Goal: Check status: Check status

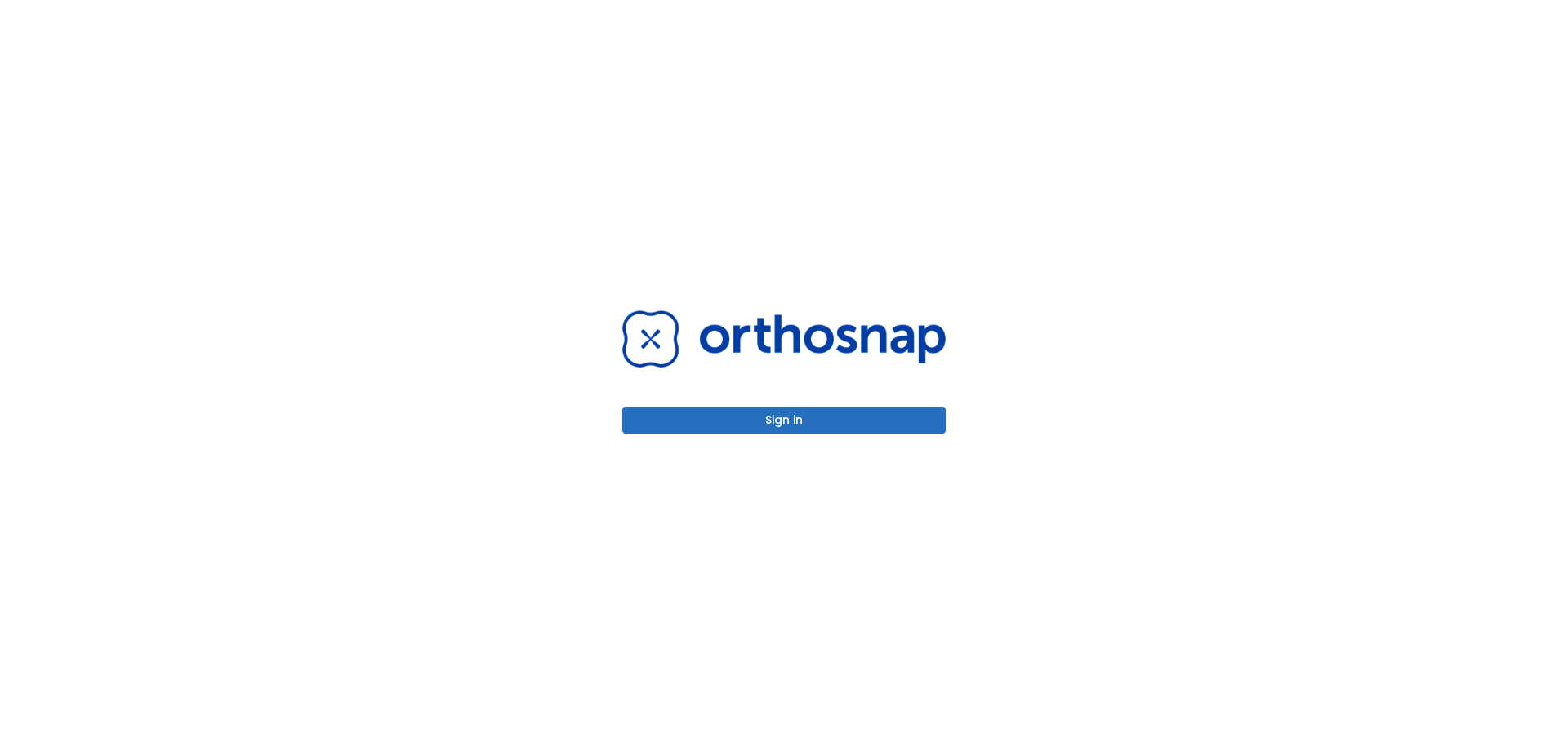
click at [800, 417] on button "Sign in" at bounding box center [784, 420] width 324 height 27
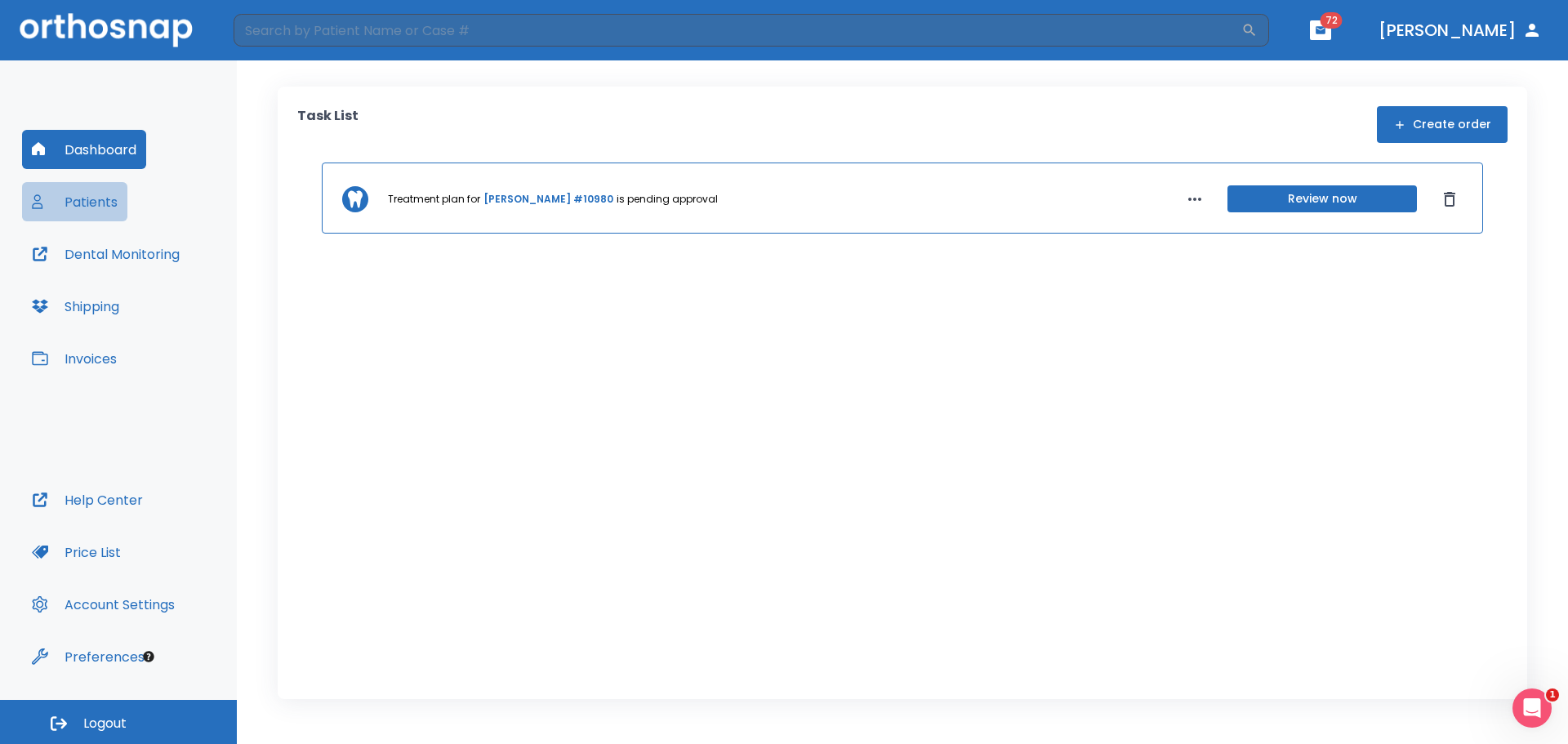
click at [89, 206] on button "Patients" at bounding box center [75, 202] width 106 height 39
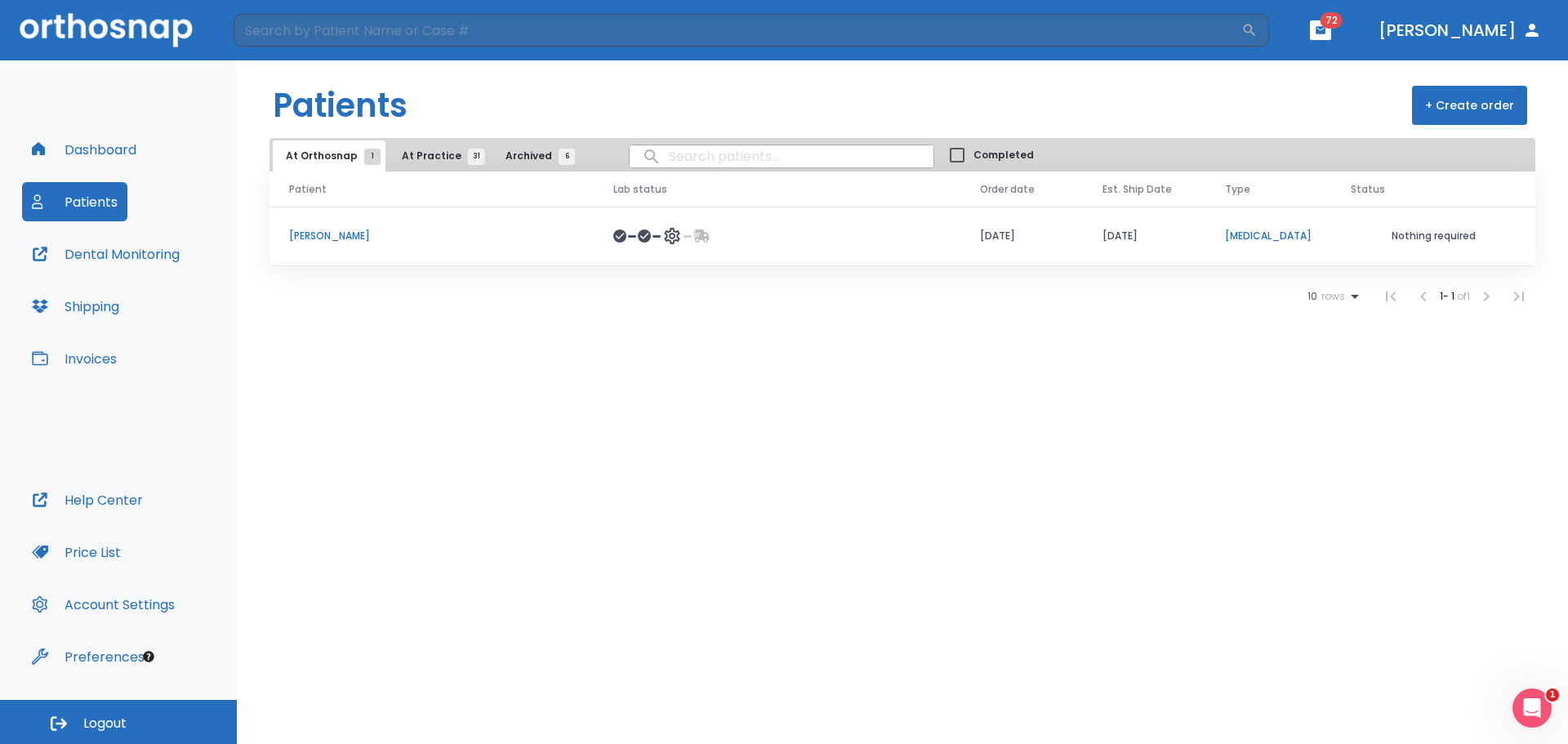
click at [701, 155] on input "search" at bounding box center [781, 156] width 304 height 32
type input "metwallo"
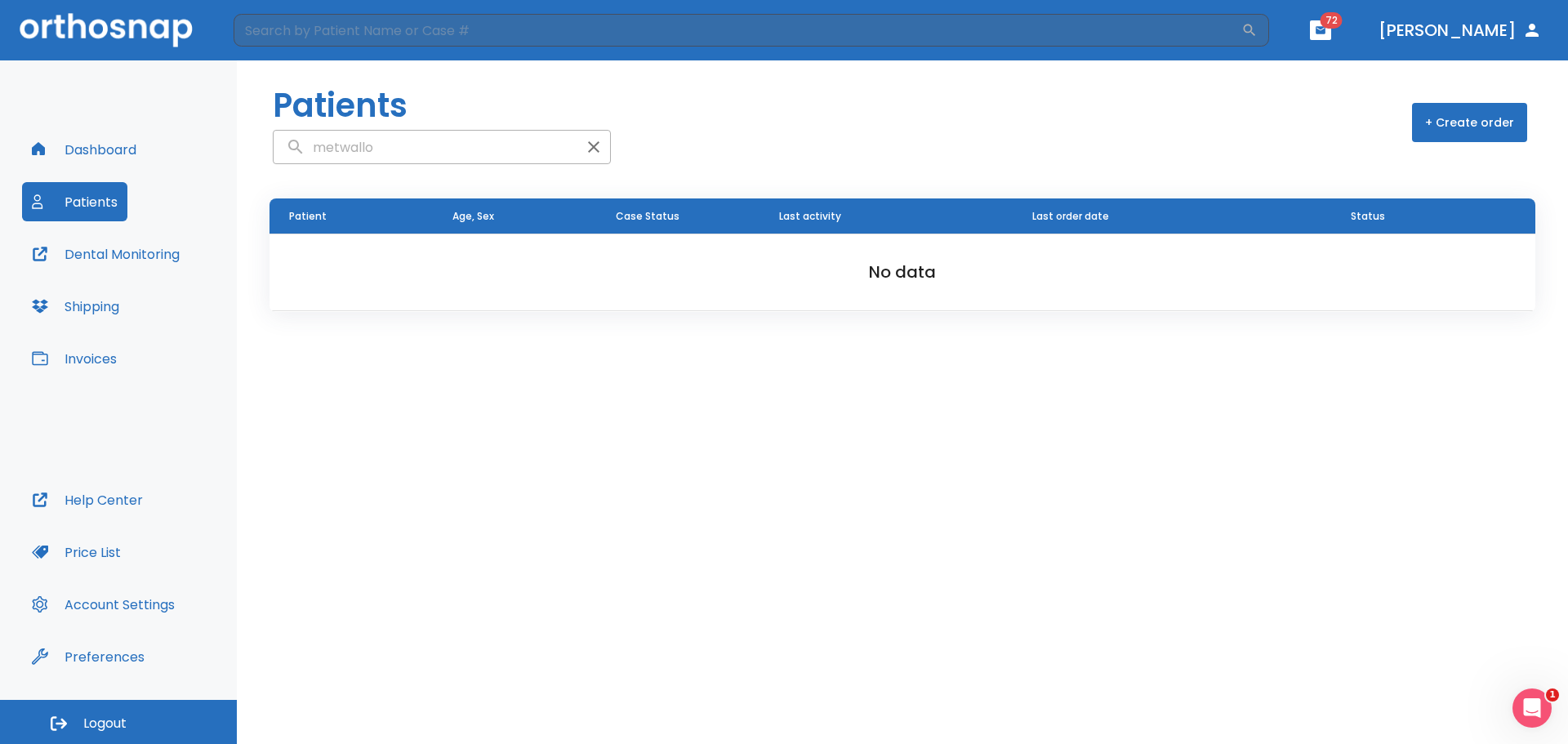
click at [103, 255] on button "Dental Monitoring" at bounding box center [106, 254] width 168 height 39
drag, startPoint x: 375, startPoint y: 148, endPoint x: 299, endPoint y: 149, distance: 76.0
click at [299, 149] on input "metwallo" at bounding box center [425, 147] width 304 height 32
type input "metwali"
click at [99, 199] on button "Patients" at bounding box center [75, 202] width 106 height 39
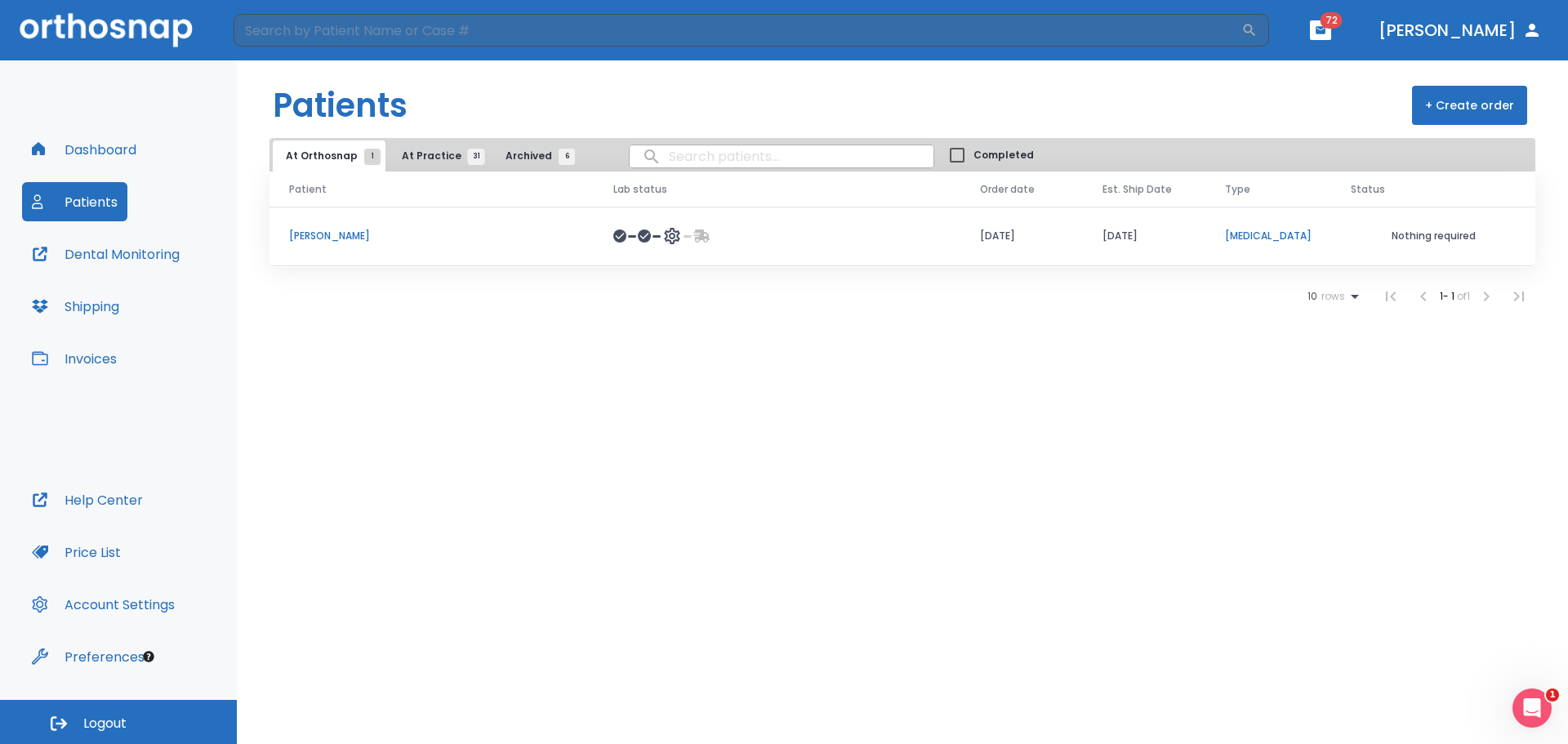
click at [93, 359] on button "Invoices" at bounding box center [74, 359] width 105 height 39
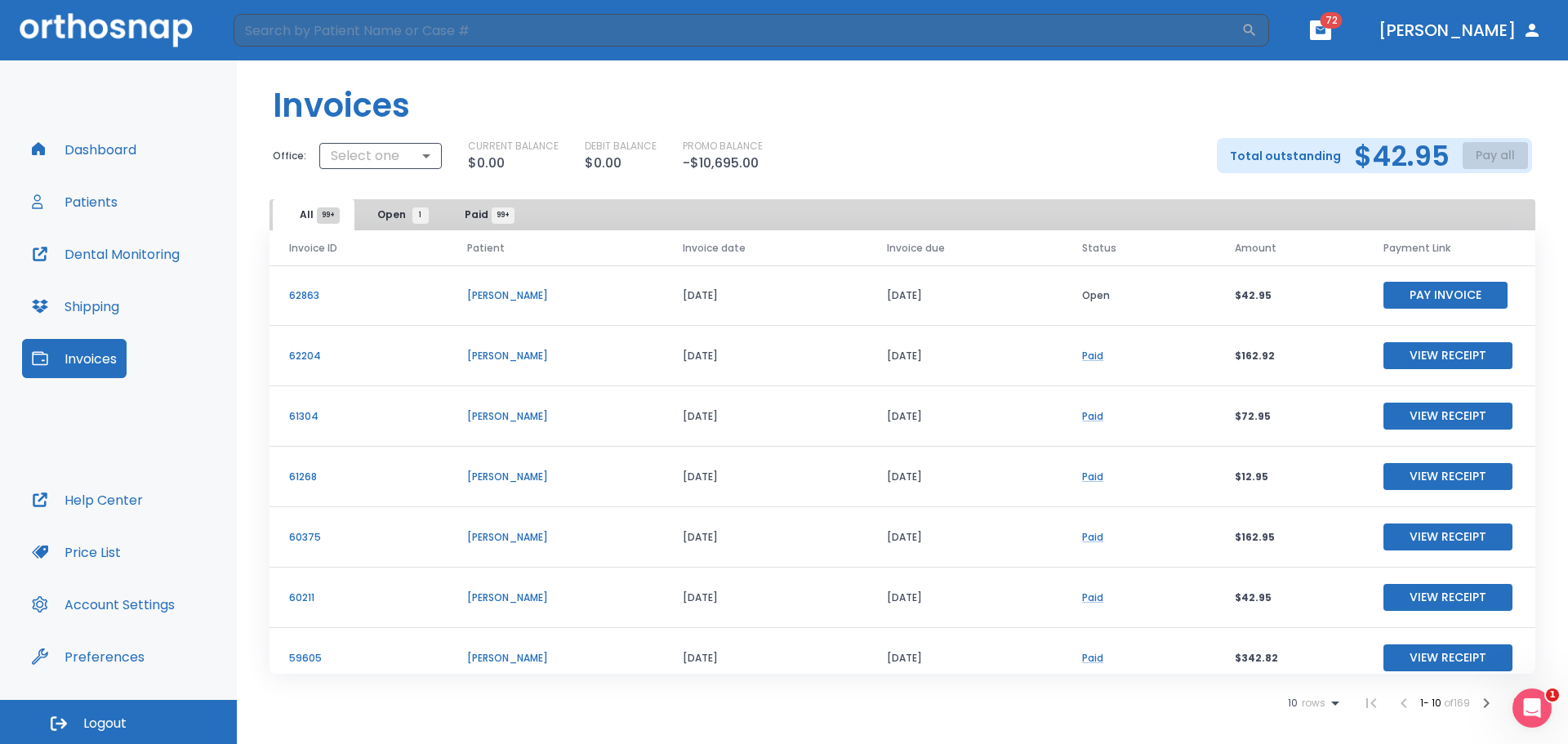
click at [313, 355] on p "62204" at bounding box center [358, 355] width 139 height 14
click at [83, 201] on button "Patients" at bounding box center [75, 202] width 106 height 39
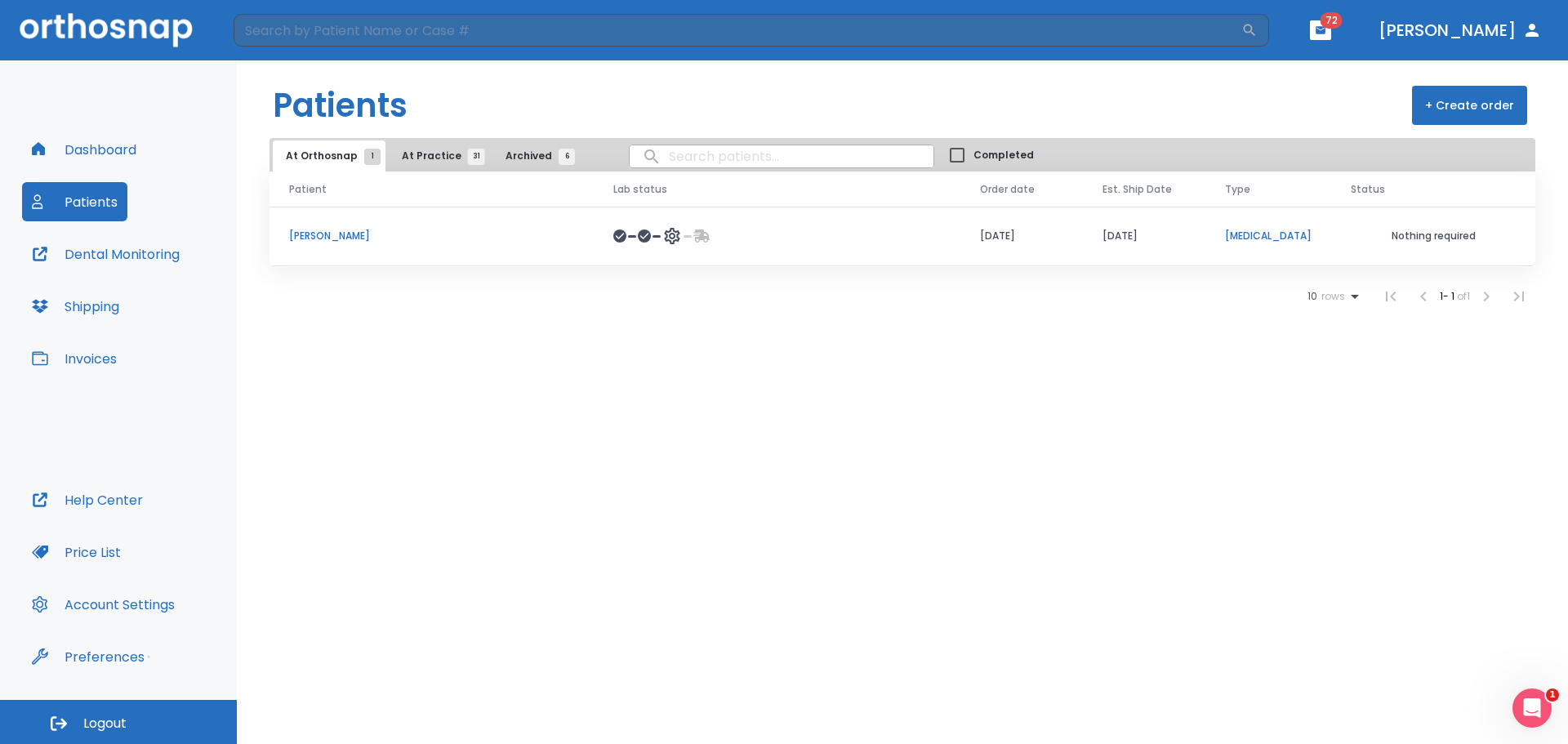
click at [663, 164] on input "search" at bounding box center [781, 156] width 304 height 32
type input "[PERSON_NAME]"
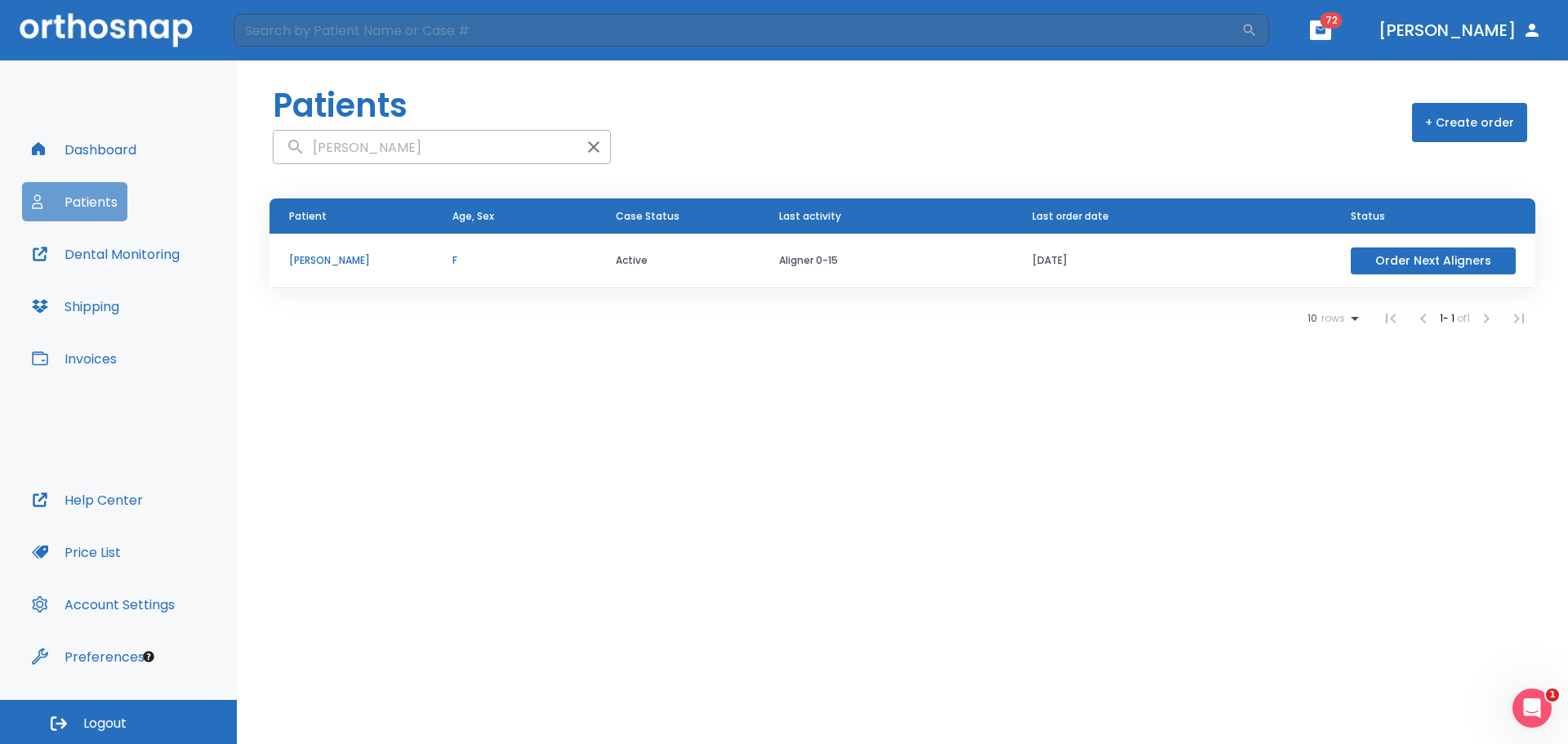
click at [85, 199] on button "Patients" at bounding box center [75, 202] width 106 height 39
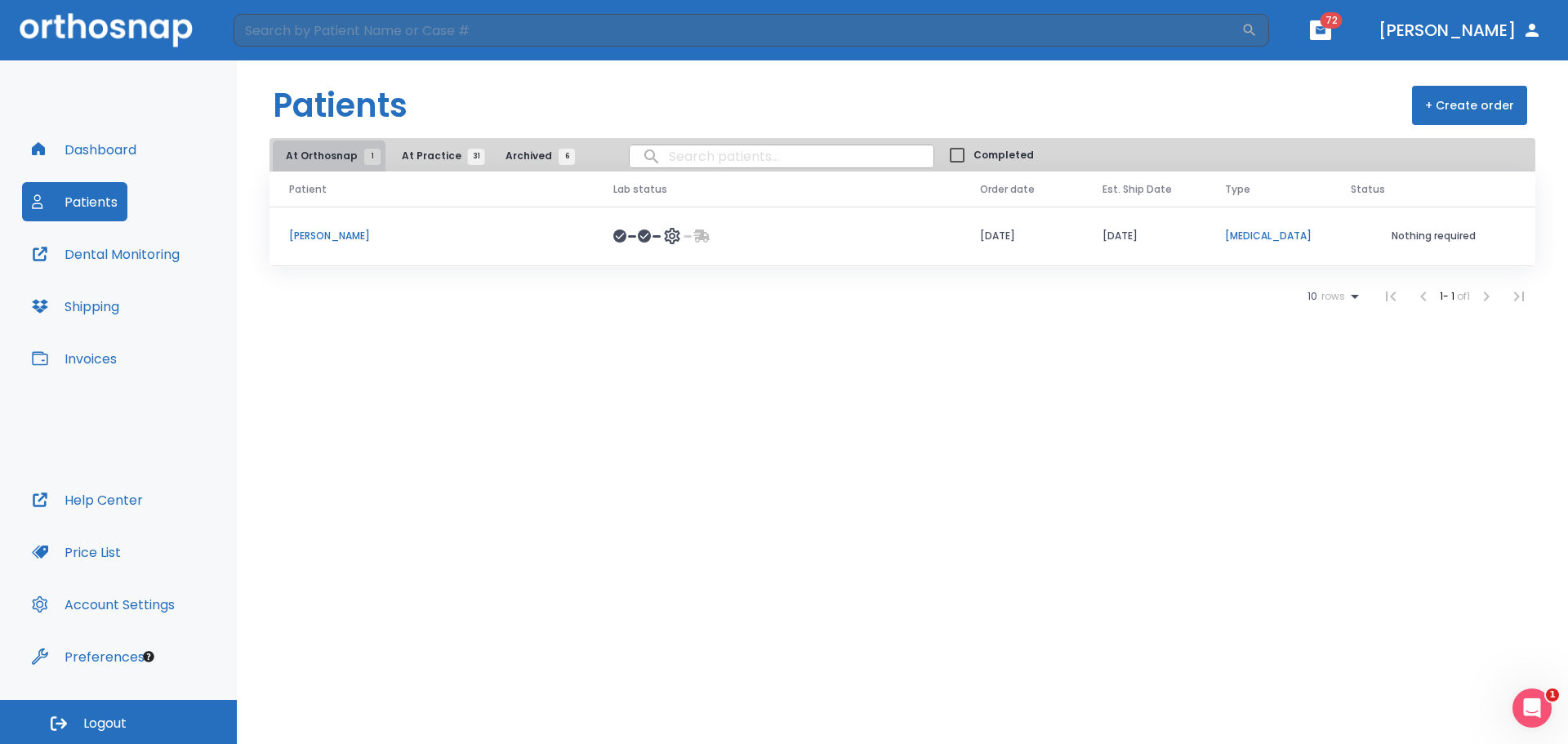
click at [342, 150] on span "At Orthosnap 1" at bounding box center [330, 155] width 87 height 14
click at [98, 359] on button "Invoices" at bounding box center [74, 359] width 105 height 39
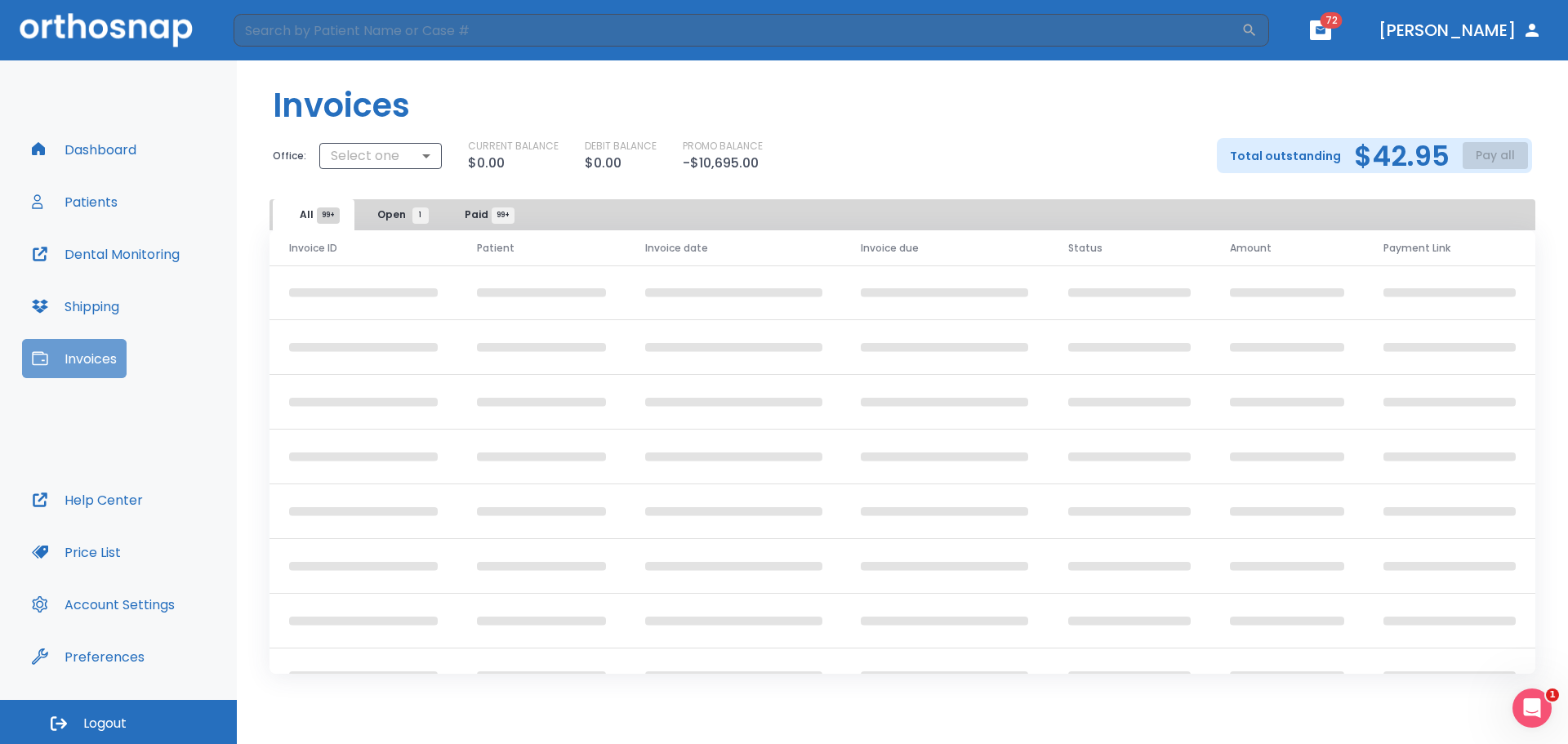
click at [98, 359] on button "Invoices" at bounding box center [74, 359] width 105 height 39
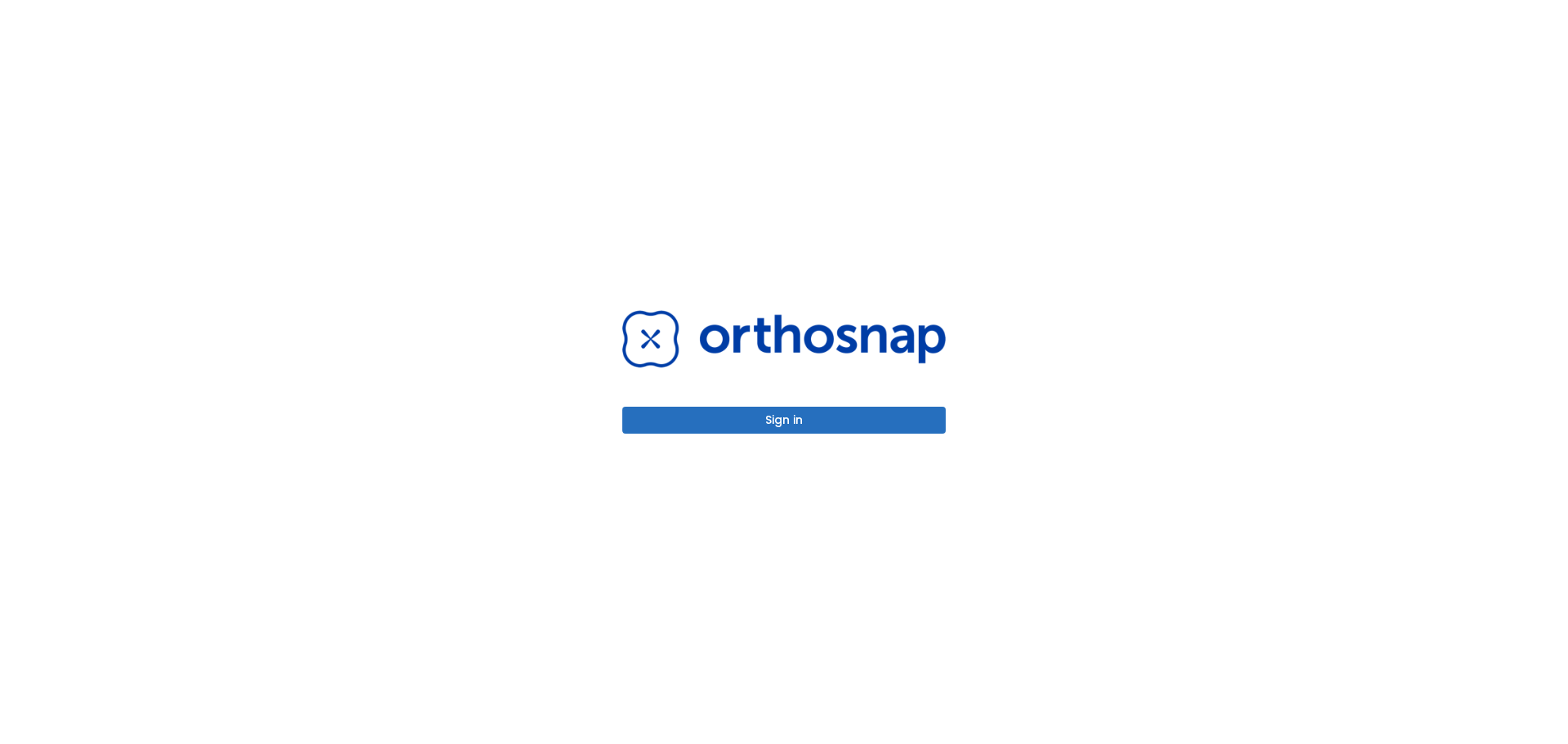
click at [766, 415] on button "Sign in" at bounding box center [784, 420] width 324 height 27
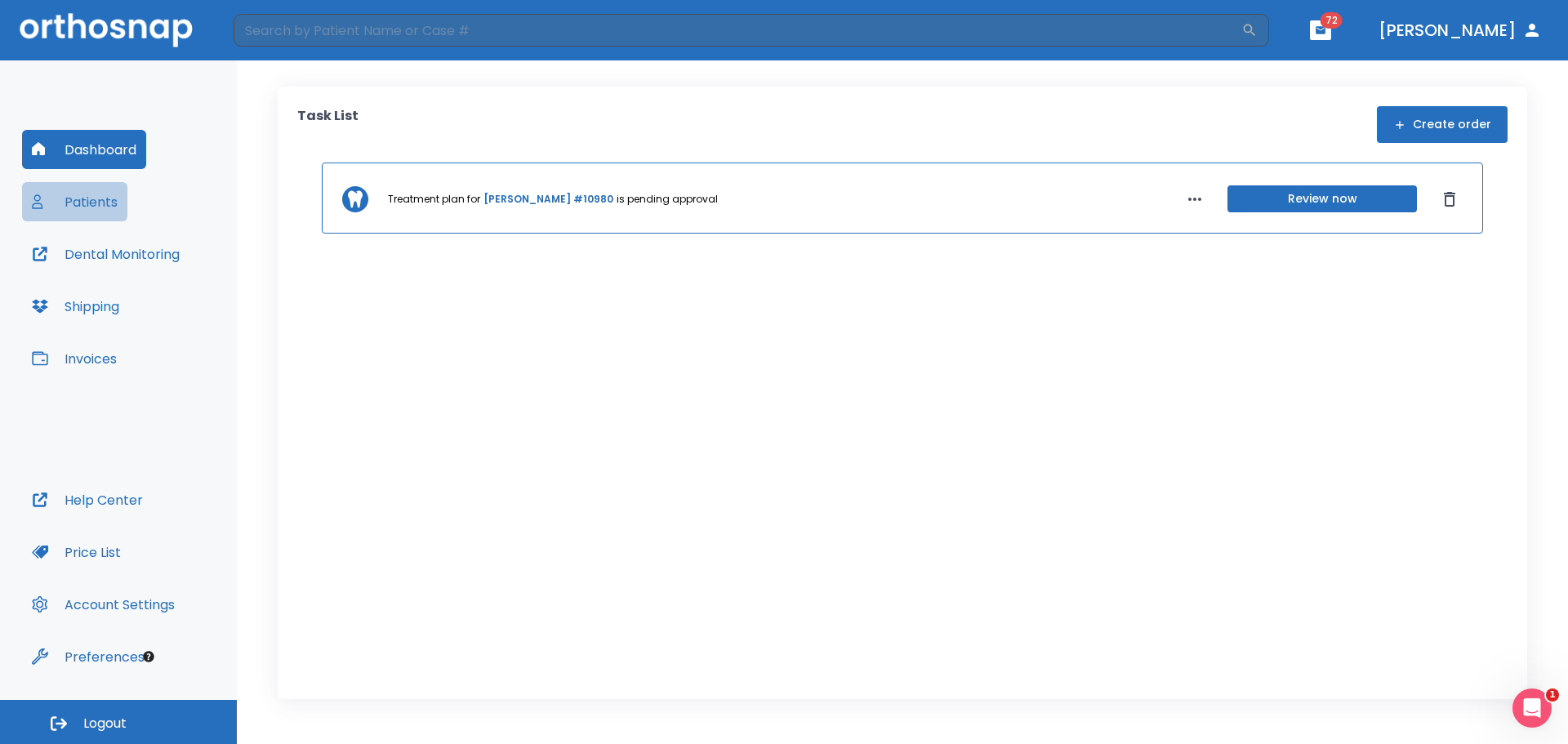
click at [104, 199] on button "Patients" at bounding box center [75, 202] width 106 height 39
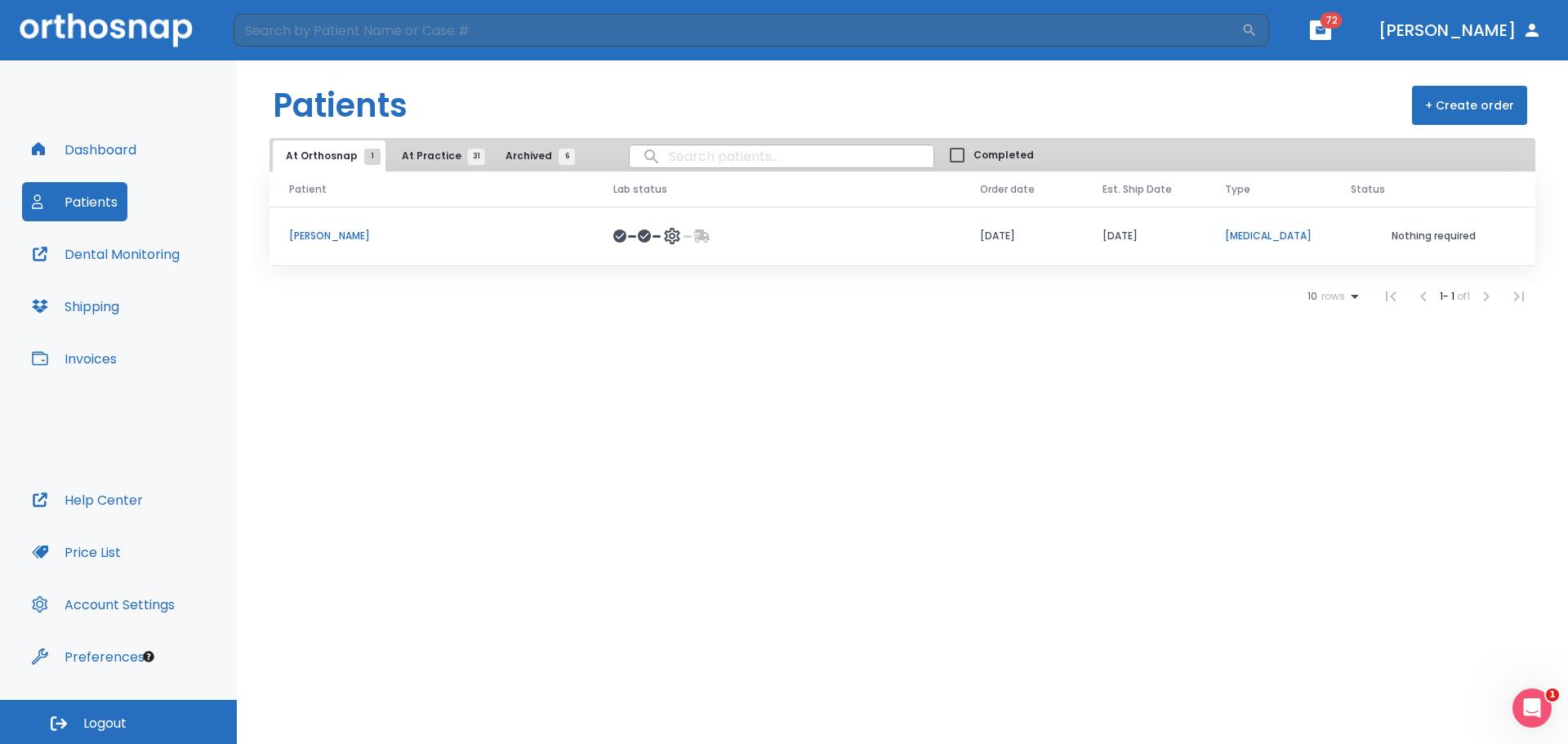
click at [679, 157] on input "search" at bounding box center [781, 156] width 304 height 32
click at [322, 154] on span "At Orthosnap 1" at bounding box center [330, 155] width 87 height 14
click at [417, 153] on span "At Practice 31" at bounding box center [439, 155] width 74 height 14
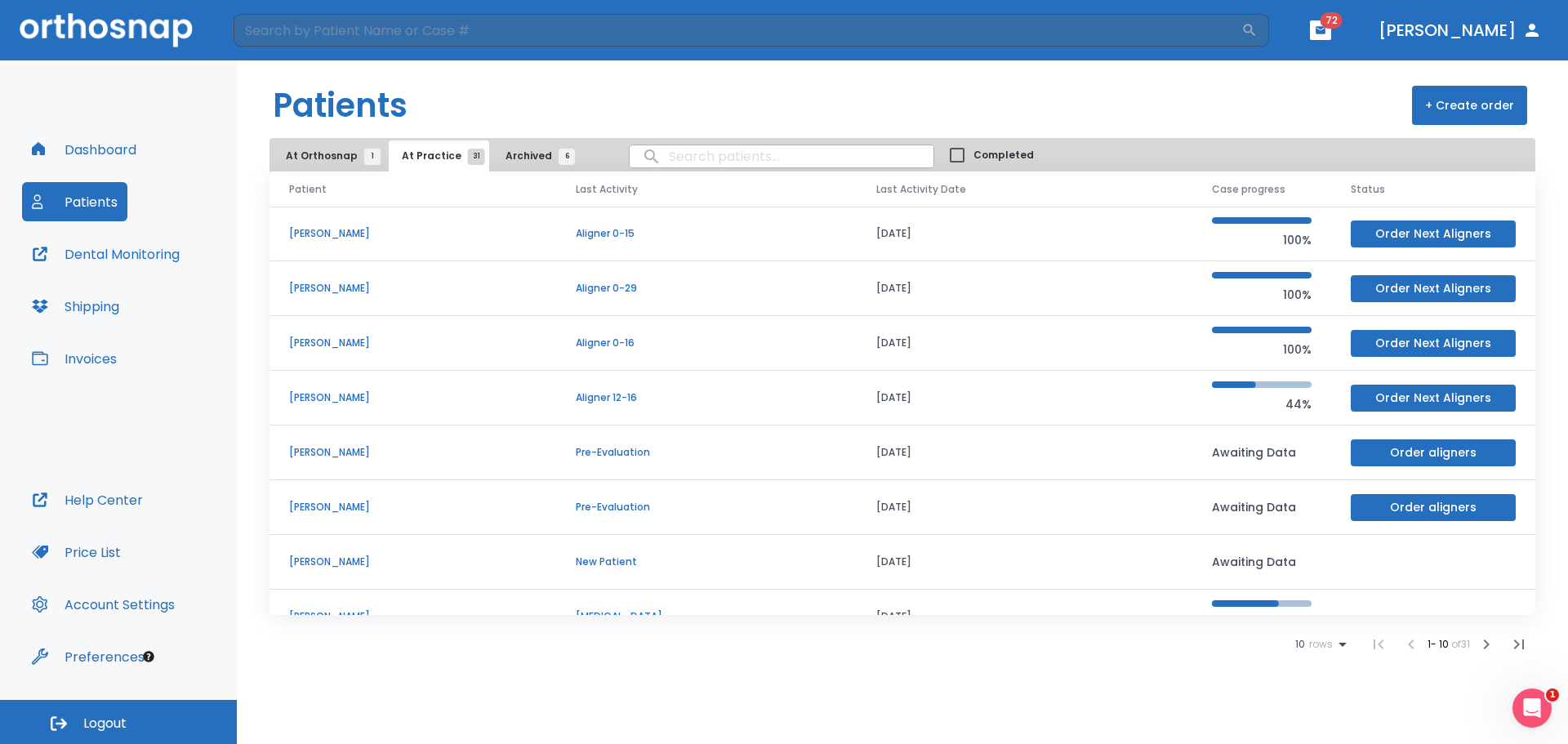
click at [327, 230] on p "[PERSON_NAME]" at bounding box center [412, 234] width 247 height 14
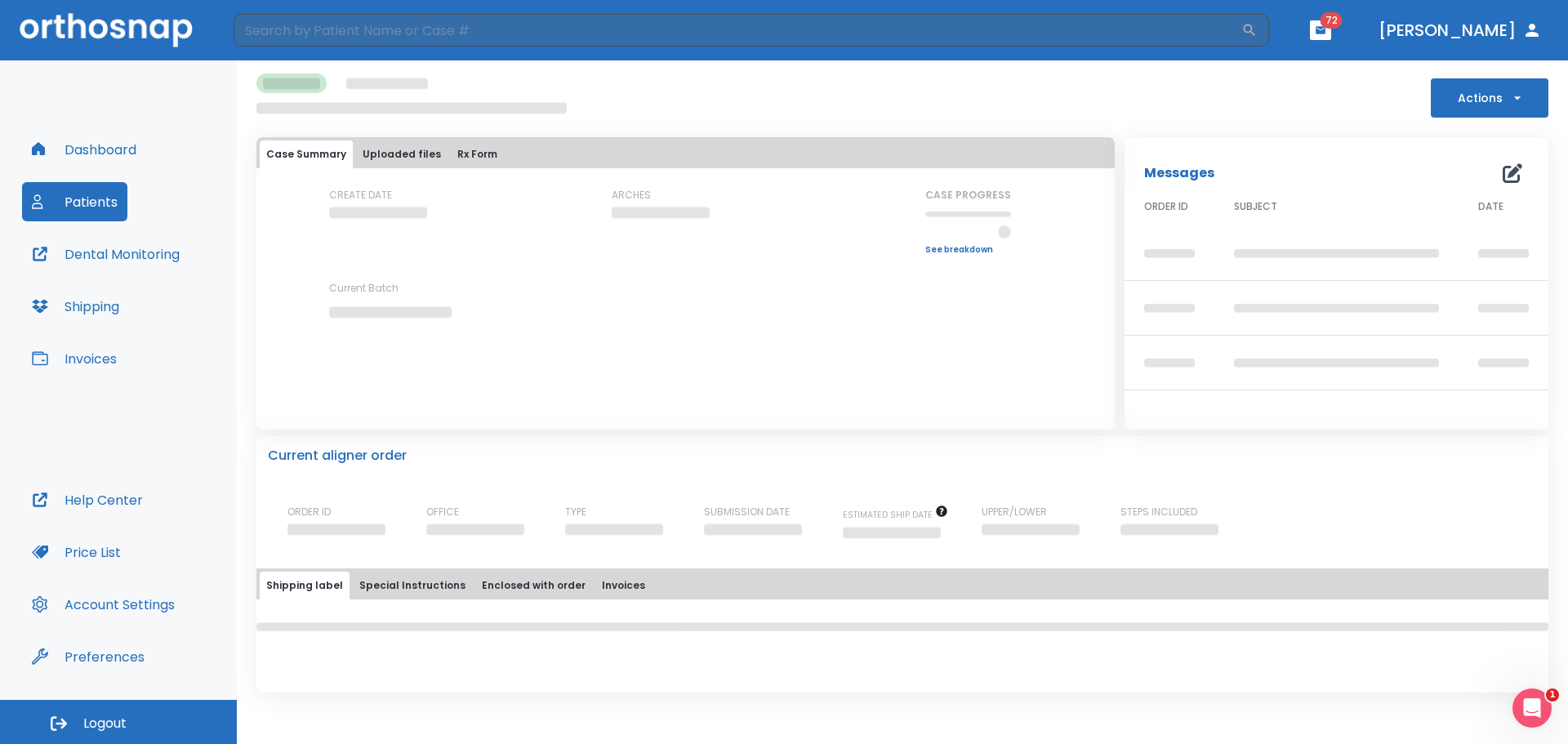
click at [327, 230] on div "CREATE DATE ARCHES CASE PROGRESS Upper progress (Est. Awaiting Data ) 0% Lower …" at bounding box center [686, 267] width 859 height 159
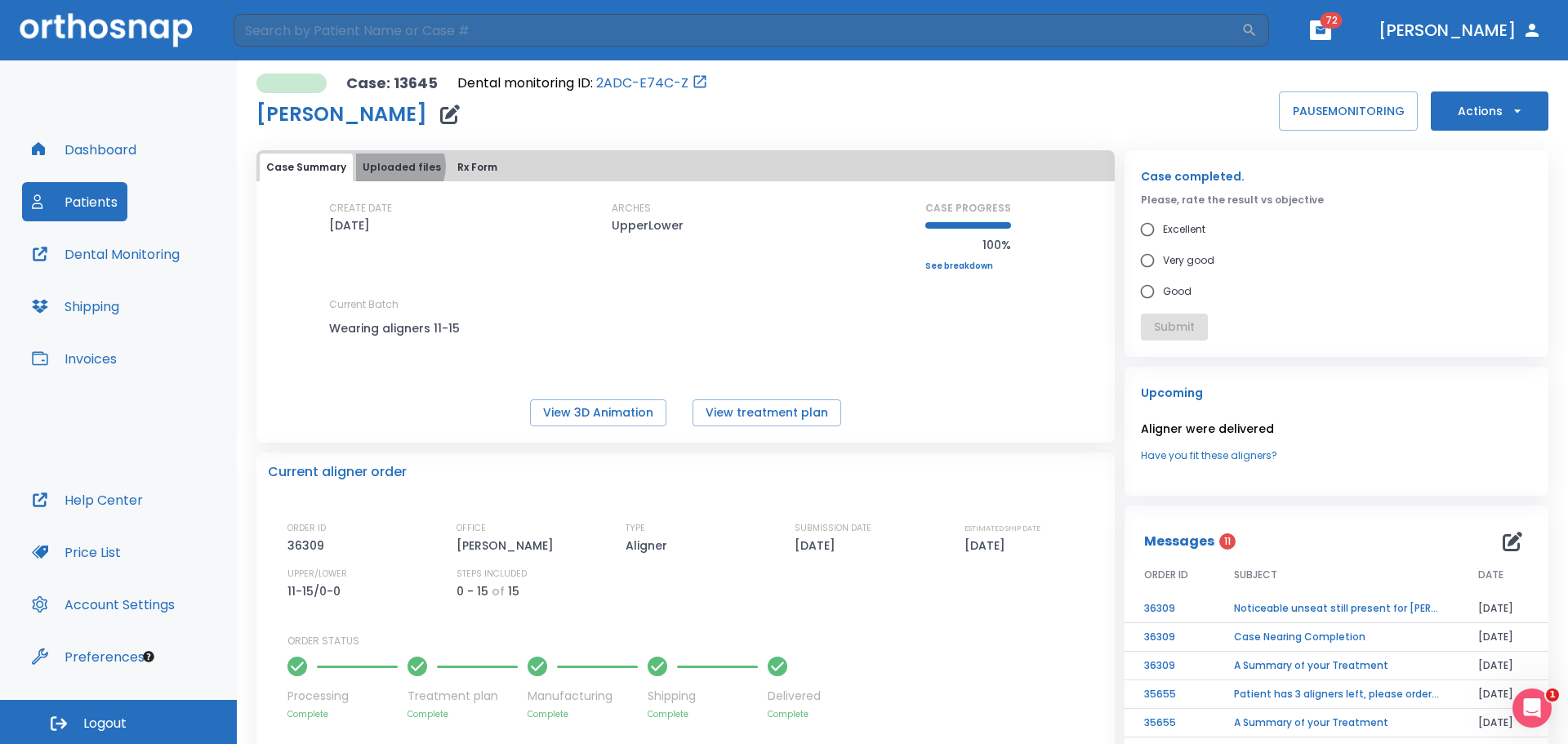
click at [397, 167] on button "Uploaded files" at bounding box center [401, 167] width 91 height 28
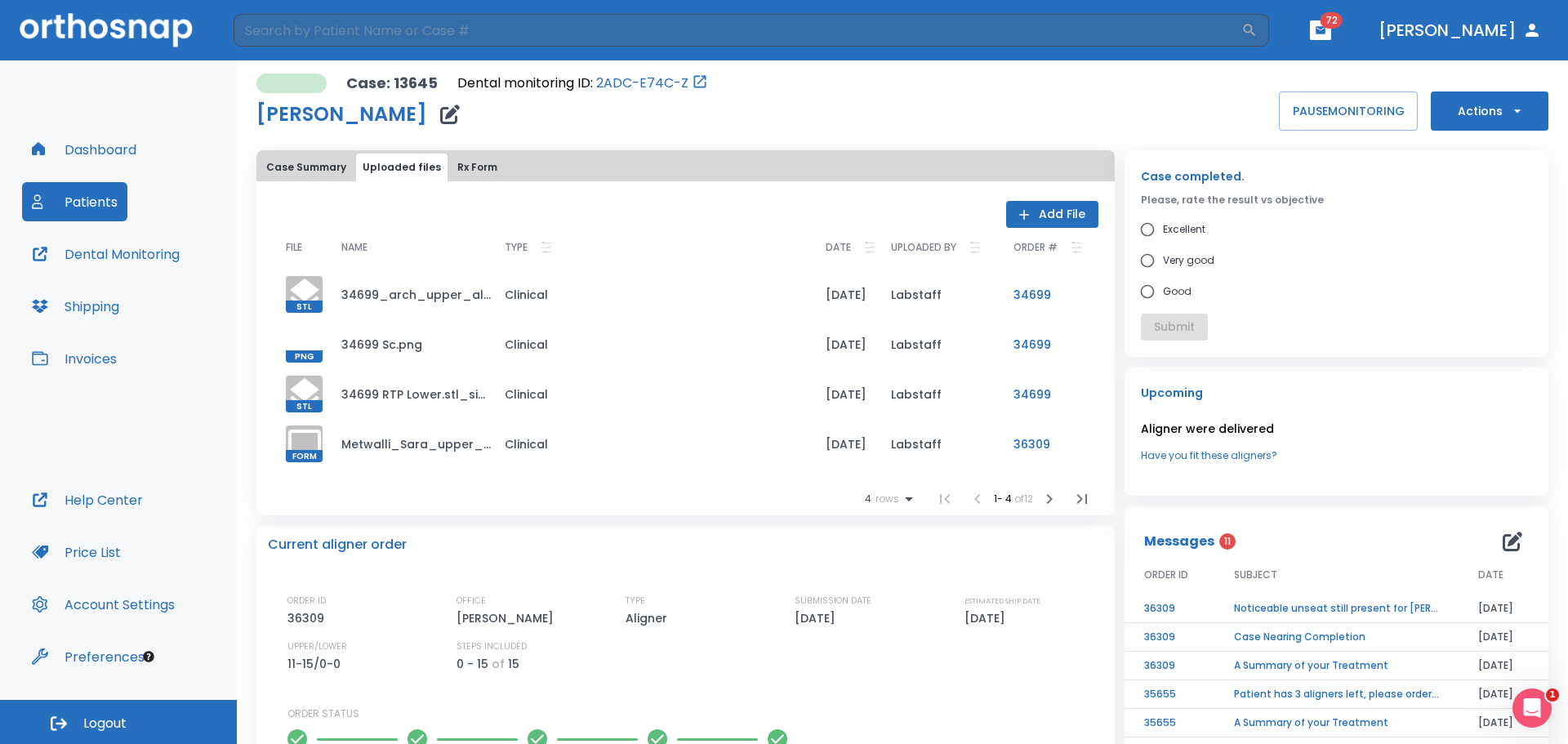
click at [474, 445] on td "Metwalli_Sara_upper_11-15.form" at bounding box center [410, 444] width 164 height 49
click at [586, 485] on div "4 rows 1 - 4 of 12" at bounding box center [685, 499] width 825 height 32
click at [305, 447] on icon at bounding box center [305, 444] width 39 height 39
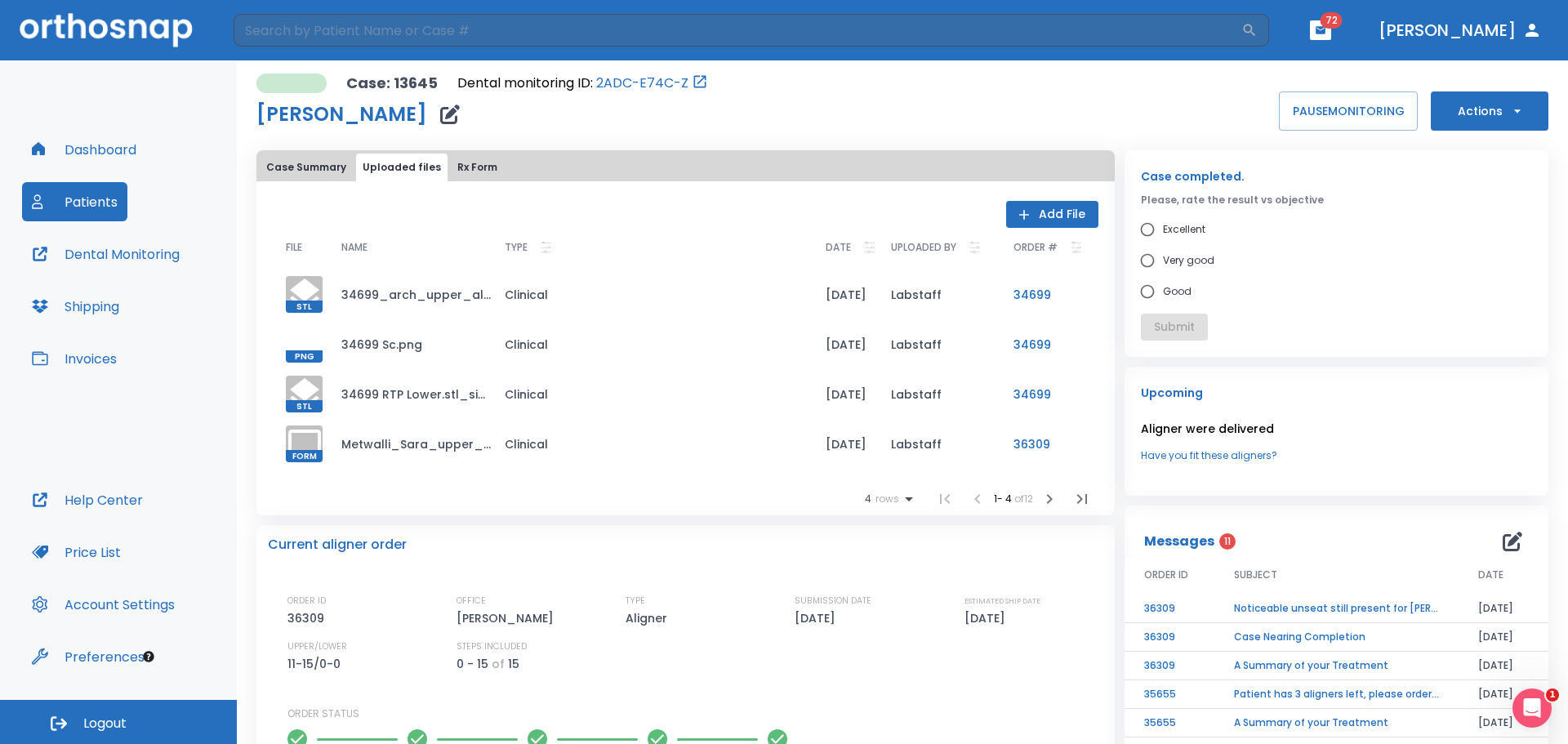
click at [305, 447] on icon at bounding box center [305, 444] width 39 height 39
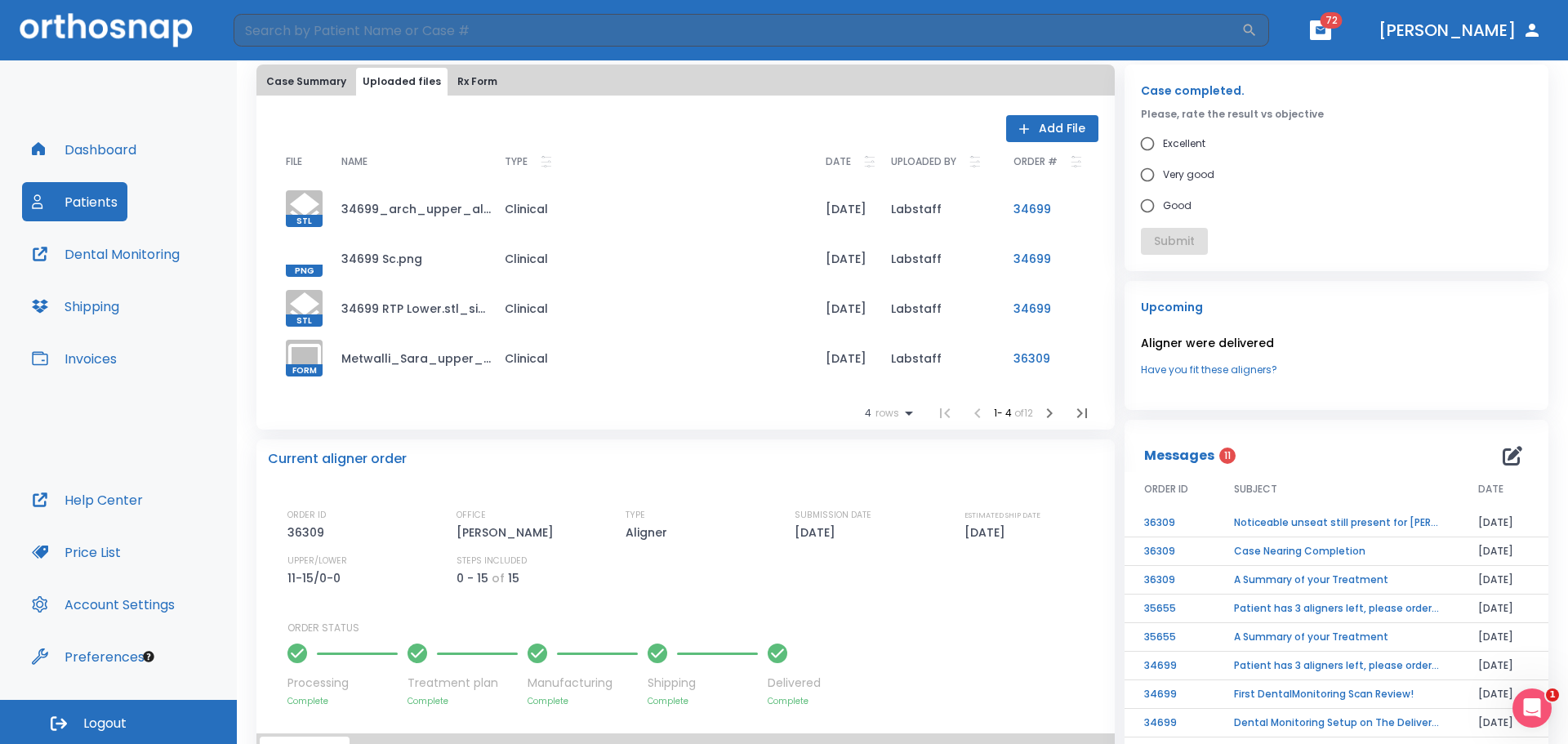
scroll to position [245, 0]
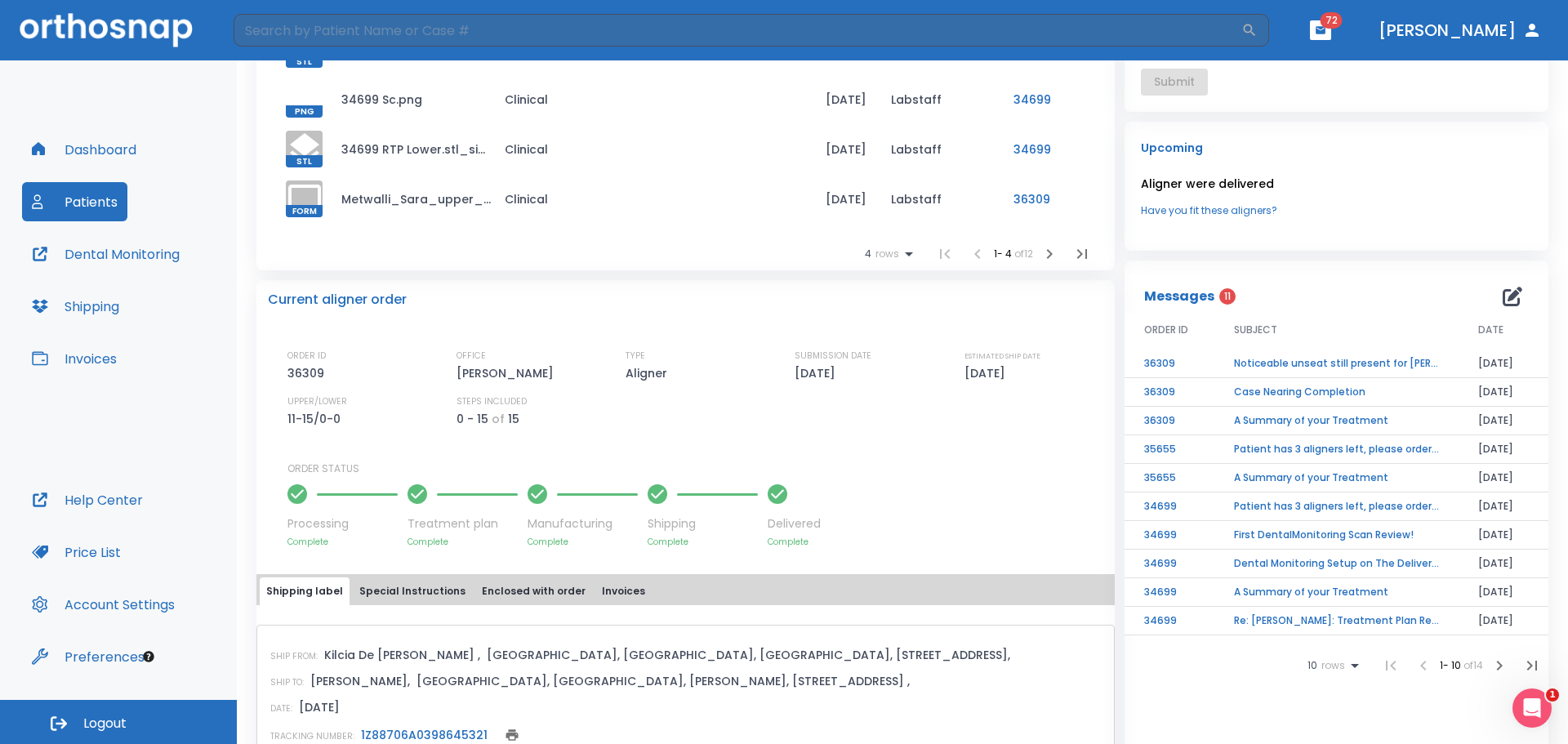
click at [1324, 366] on td "Noticeable unseat still present for [PERSON_NAME]" at bounding box center [1335, 364] width 244 height 29
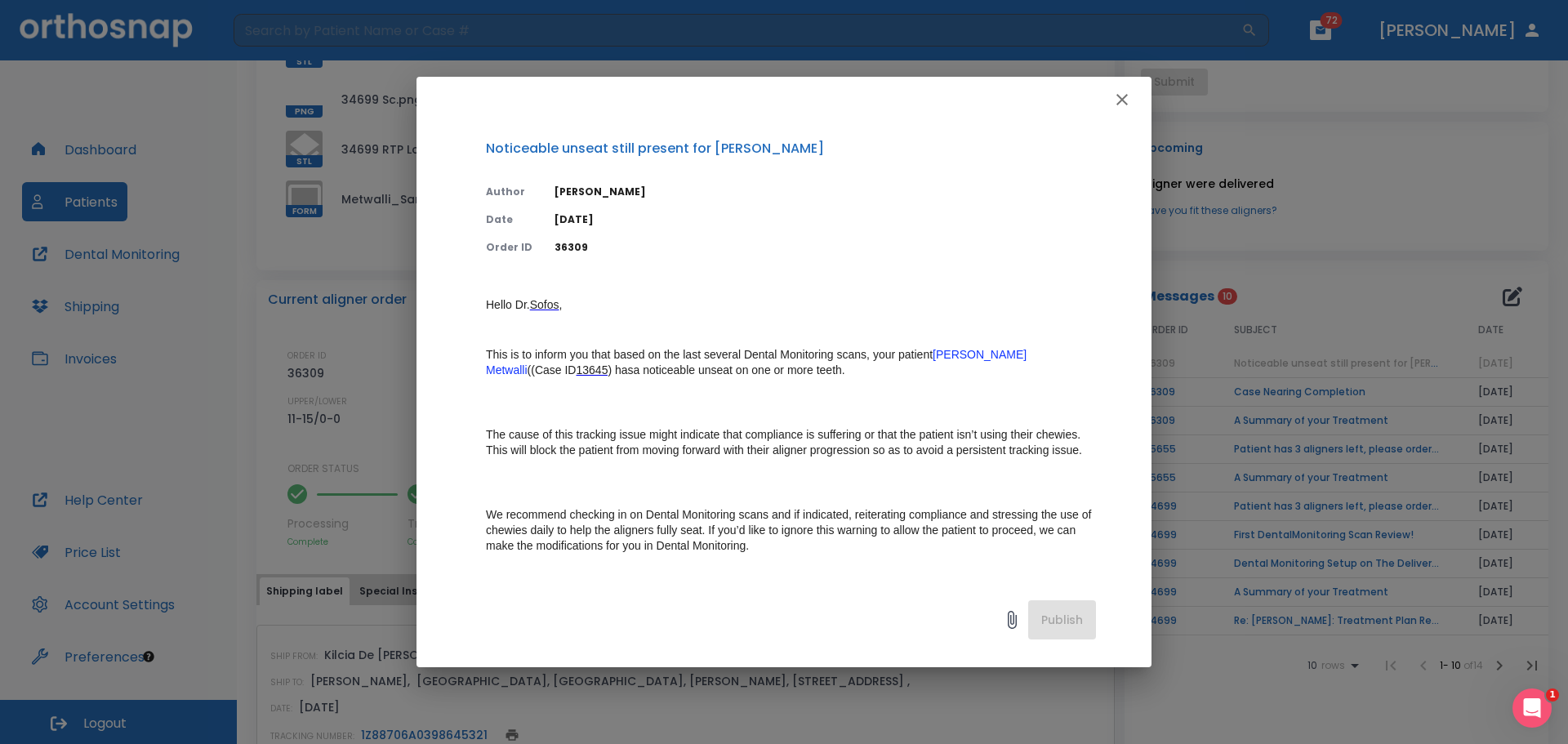
click at [1121, 95] on icon "button" at bounding box center [1122, 99] width 20 height 20
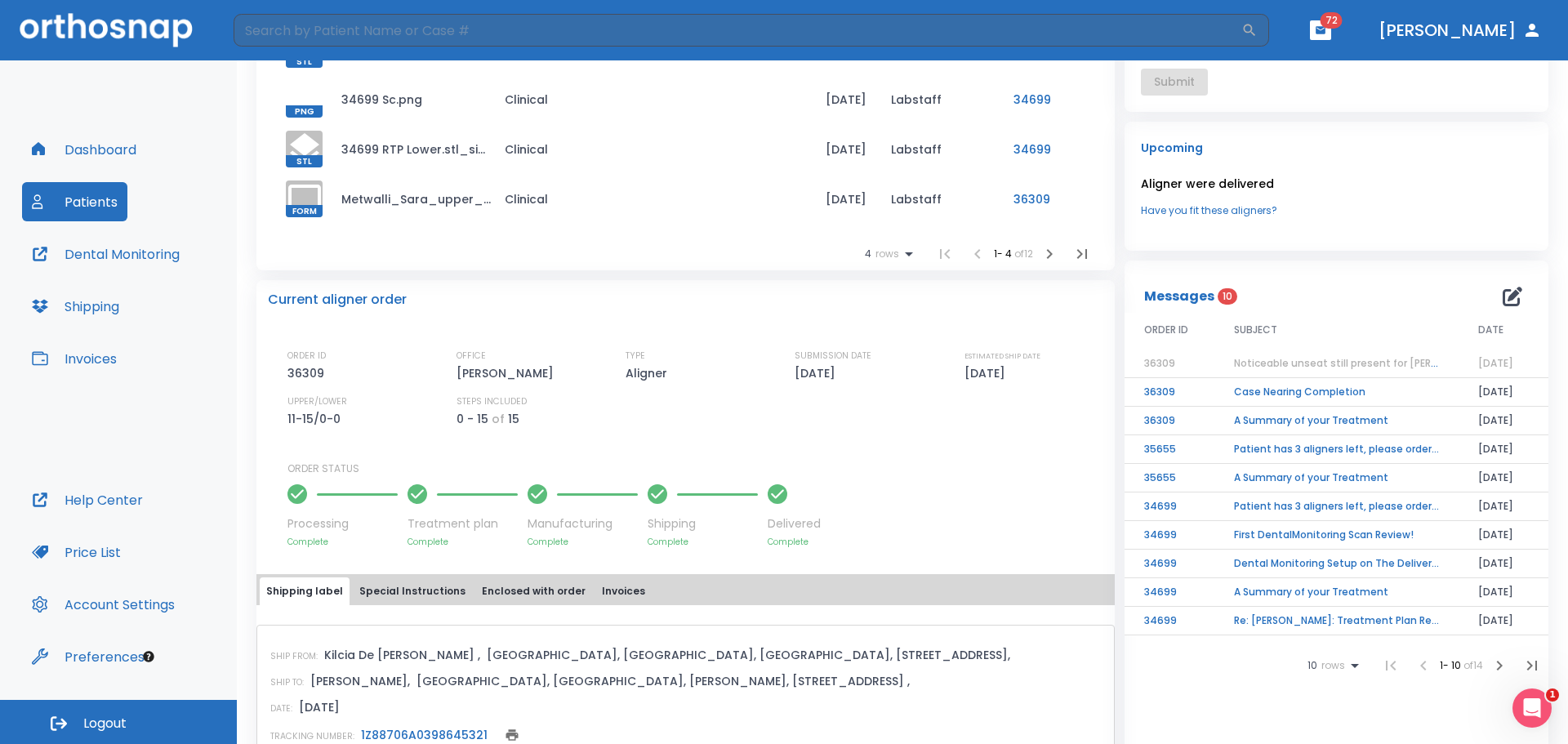
drag, startPoint x: 876, startPoint y: 383, endPoint x: 885, endPoint y: 379, distance: 9.8
click at [877, 382] on div "SUBMISSION DATE [DATE]" at bounding box center [864, 366] width 139 height 34
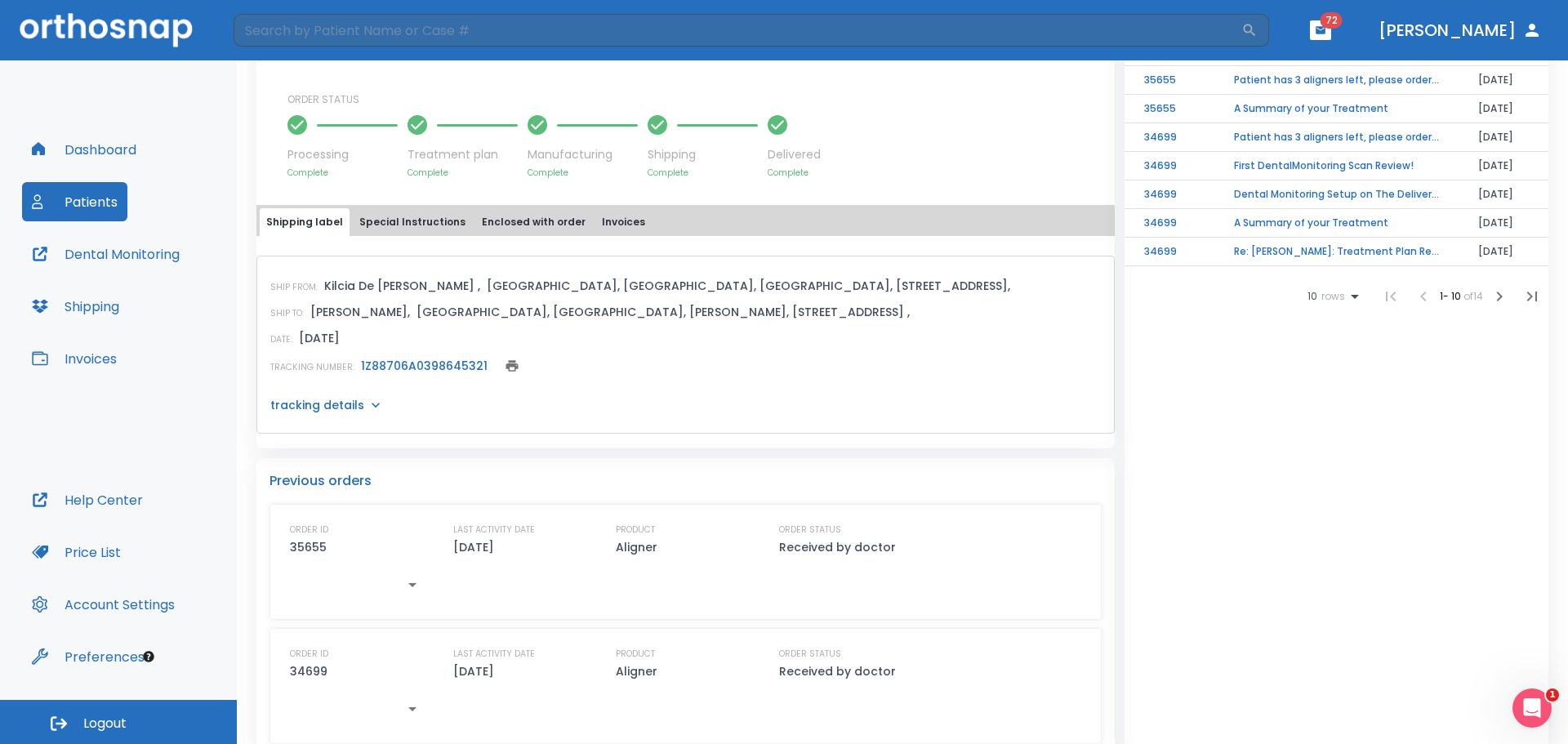
scroll to position [641, 0]
